Goal: Task Accomplishment & Management: Manage account settings

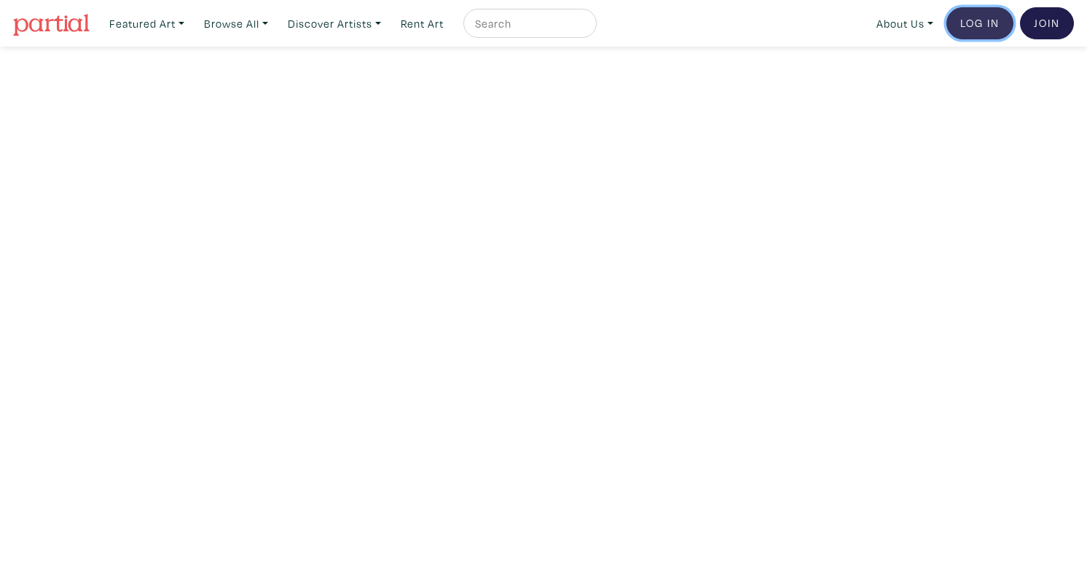
click at [990, 17] on link "Log In" at bounding box center [980, 23] width 67 height 32
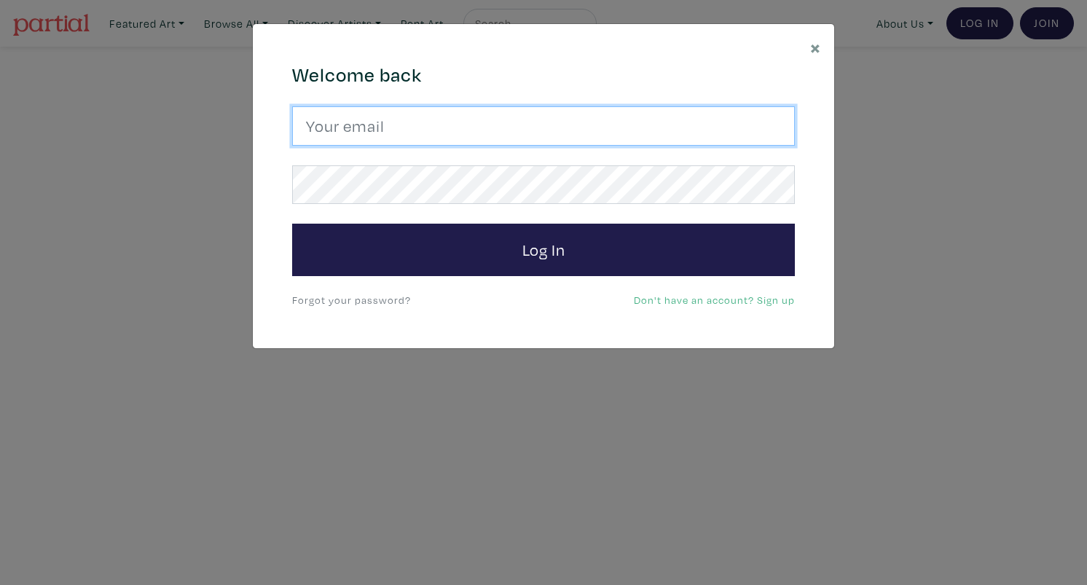
click at [410, 128] on input "email" at bounding box center [543, 125] width 503 height 39
type input "alicejennex@gmail.com"
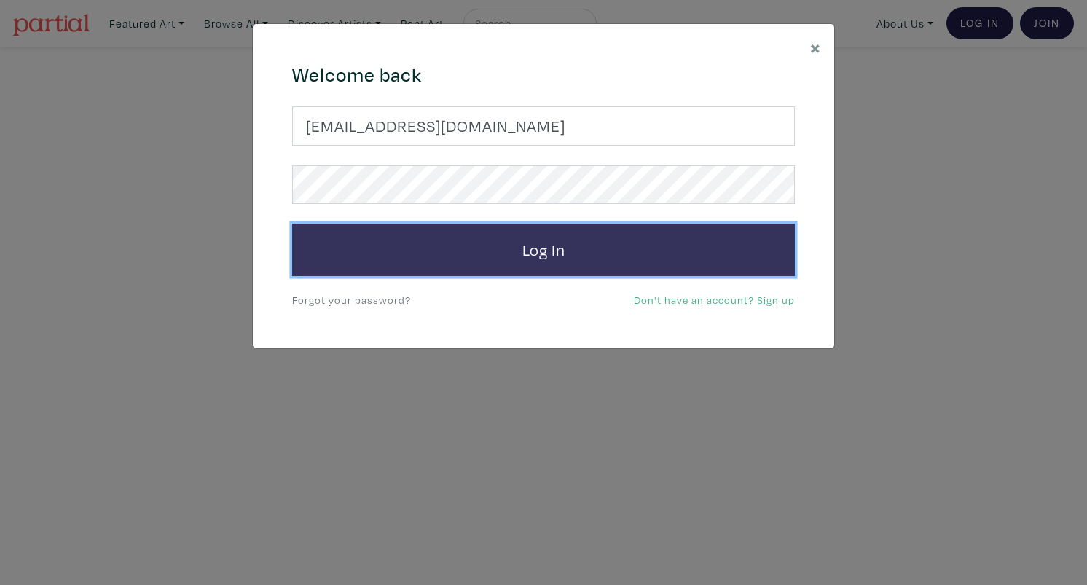
click at [470, 256] on button "Log In" at bounding box center [543, 250] width 503 height 52
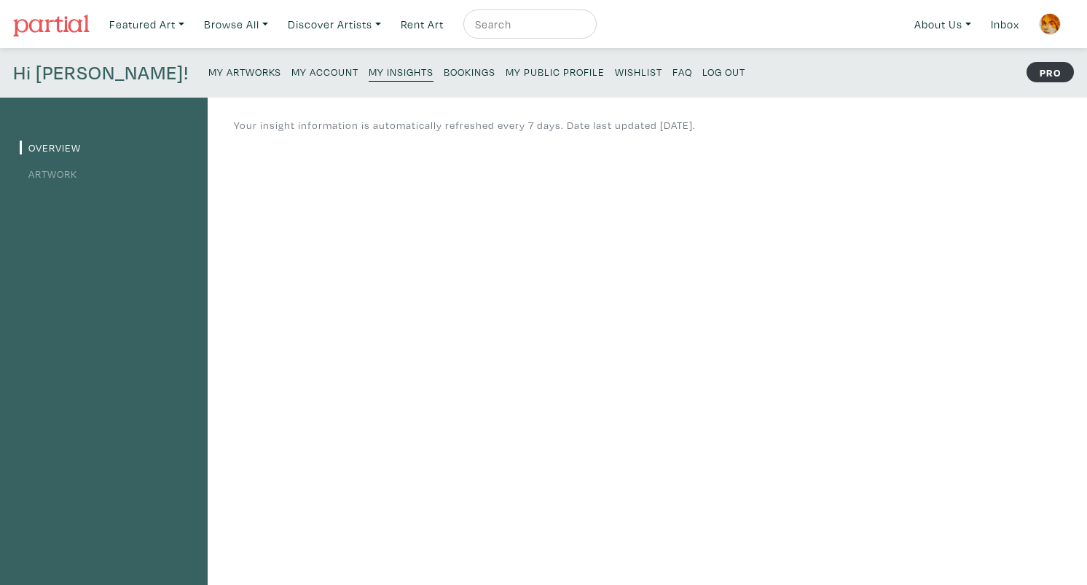
click at [44, 172] on link "Artwork" at bounding box center [49, 174] width 58 height 14
click at [1053, 21] on img at bounding box center [1050, 24] width 22 height 22
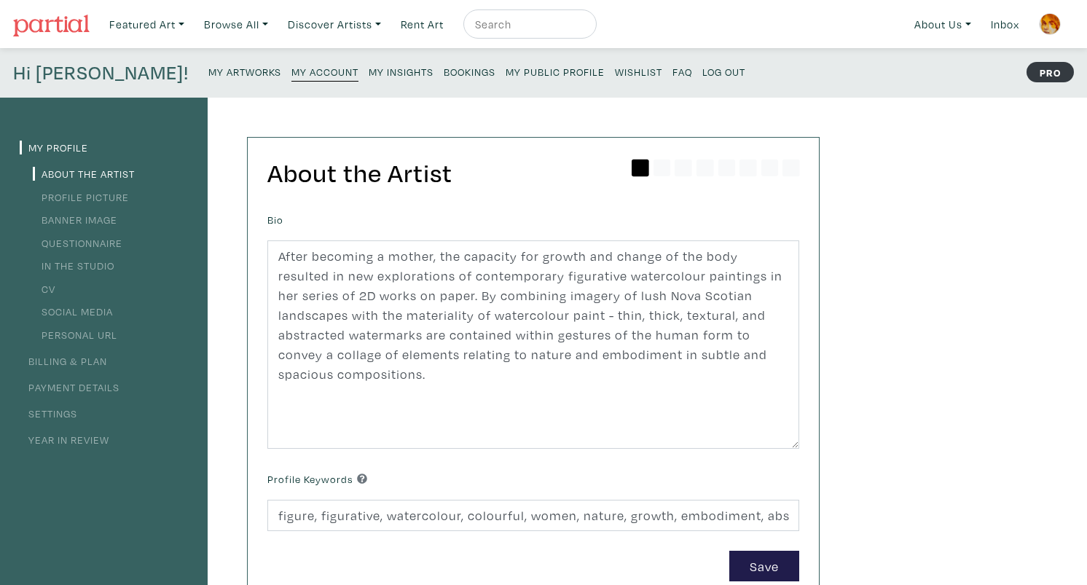
click at [87, 367] on link "Billing & Plan" at bounding box center [63, 361] width 87 height 14
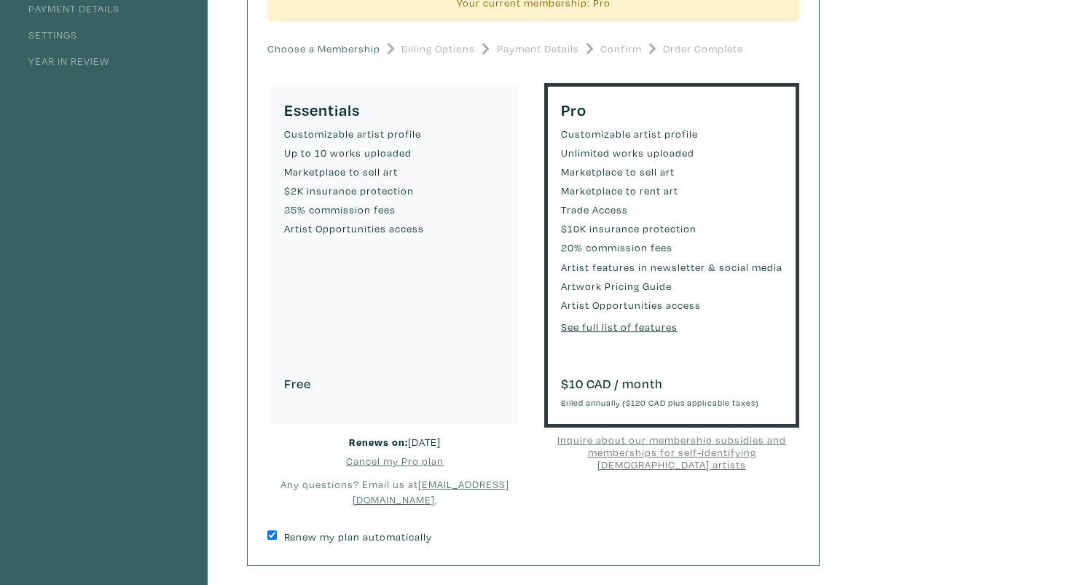
scroll to position [211, 0]
